Goal: Contribute content: Add original content to the website for others to see

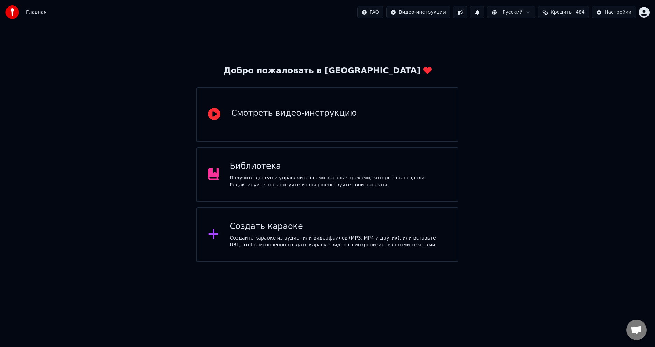
click at [254, 168] on div "Библиотека" at bounding box center [338, 166] width 217 height 11
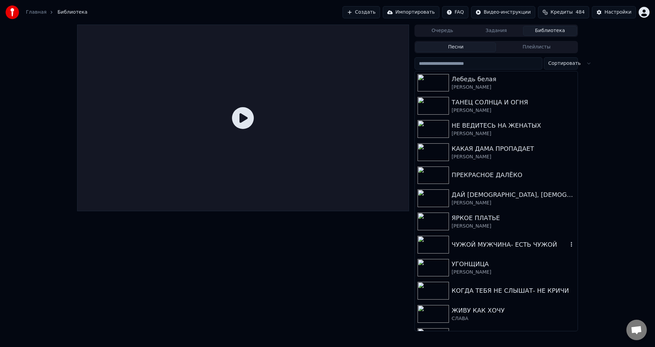
scroll to position [375, 0]
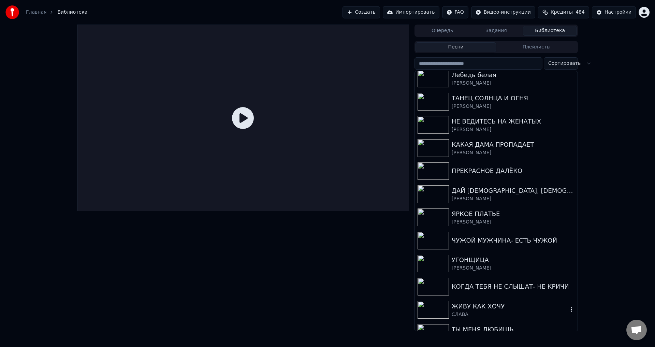
click at [489, 303] on div "ЖИВУ КАК ХОЧУ" at bounding box center [509, 306] width 116 height 10
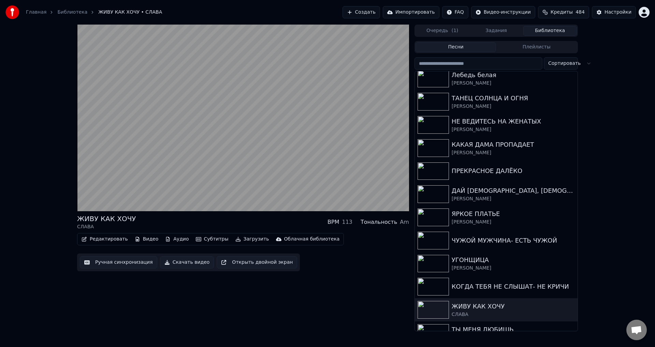
click at [105, 241] on button "Редактировать" at bounding box center [105, 239] width 52 height 10
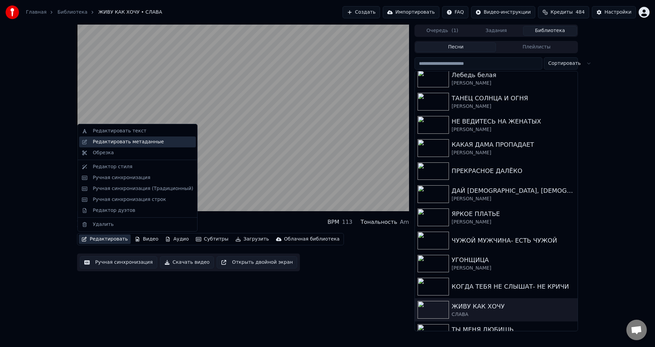
click at [117, 142] on div "Редактировать метаданные" at bounding box center [128, 141] width 71 height 7
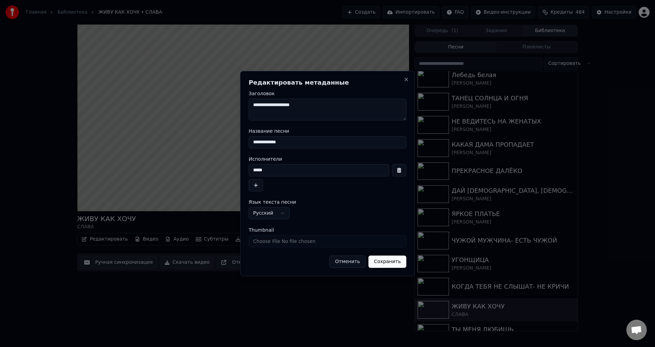
drag, startPoint x: 266, startPoint y: 142, endPoint x: 312, endPoint y: 142, distance: 46.0
click at [267, 142] on input "**********" at bounding box center [328, 142] width 158 height 12
type input "**********"
click at [387, 261] on button "Сохранить" at bounding box center [387, 261] width 38 height 12
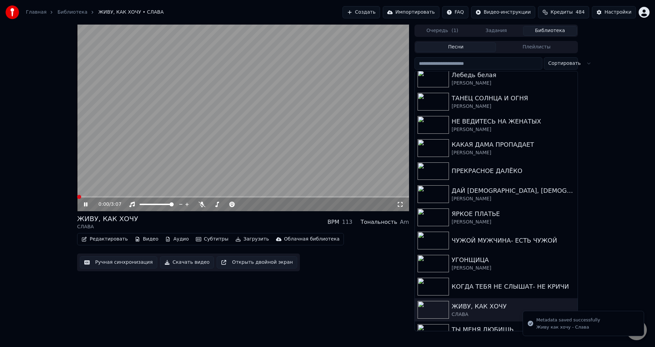
click at [77, 197] on span at bounding box center [79, 197] width 4 height 4
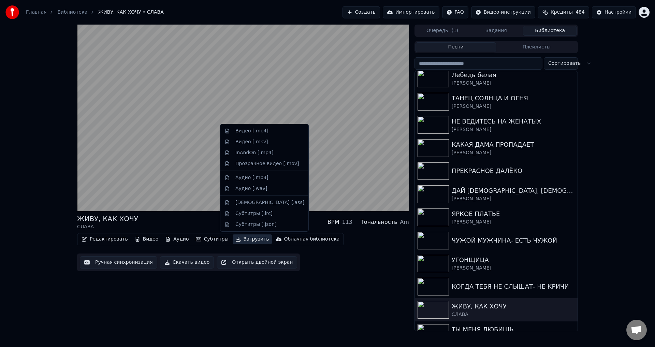
click at [246, 238] on button "Загрузить" at bounding box center [252, 239] width 39 height 10
click at [247, 132] on div "Видео [.mp4]" at bounding box center [251, 131] width 33 height 7
